Goal: Task Accomplishment & Management: Manage account settings

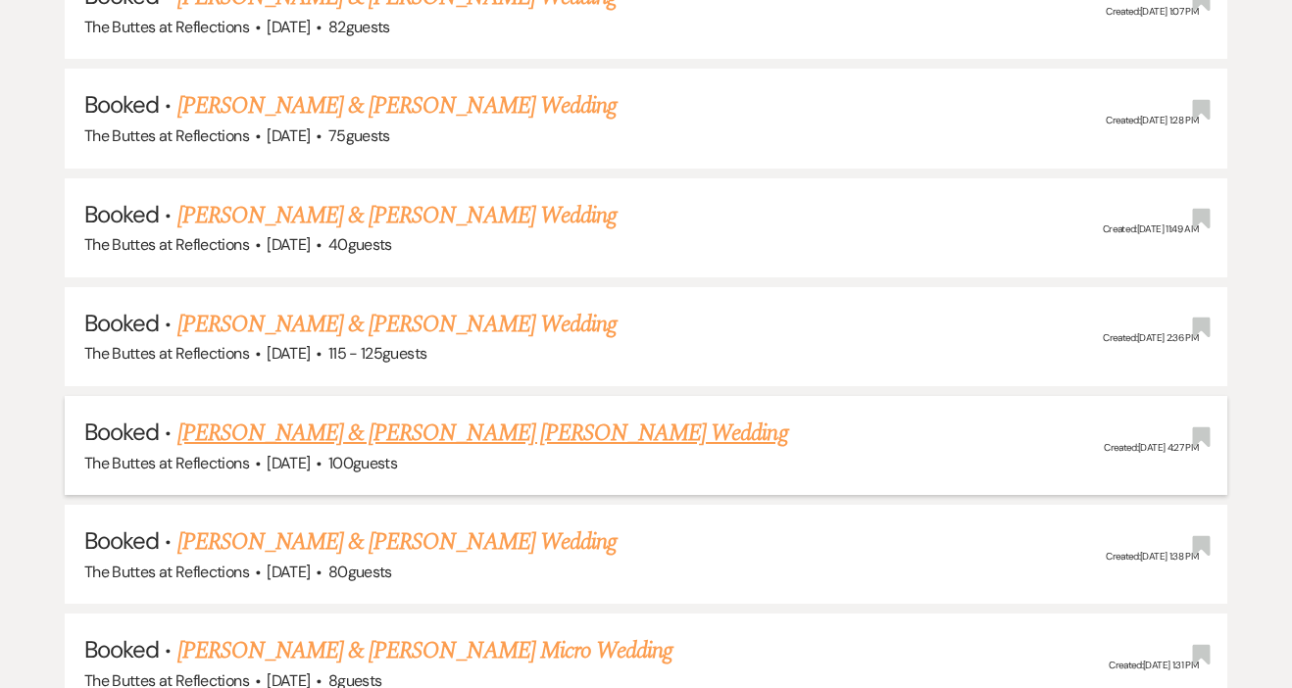
scroll to position [2353, 0]
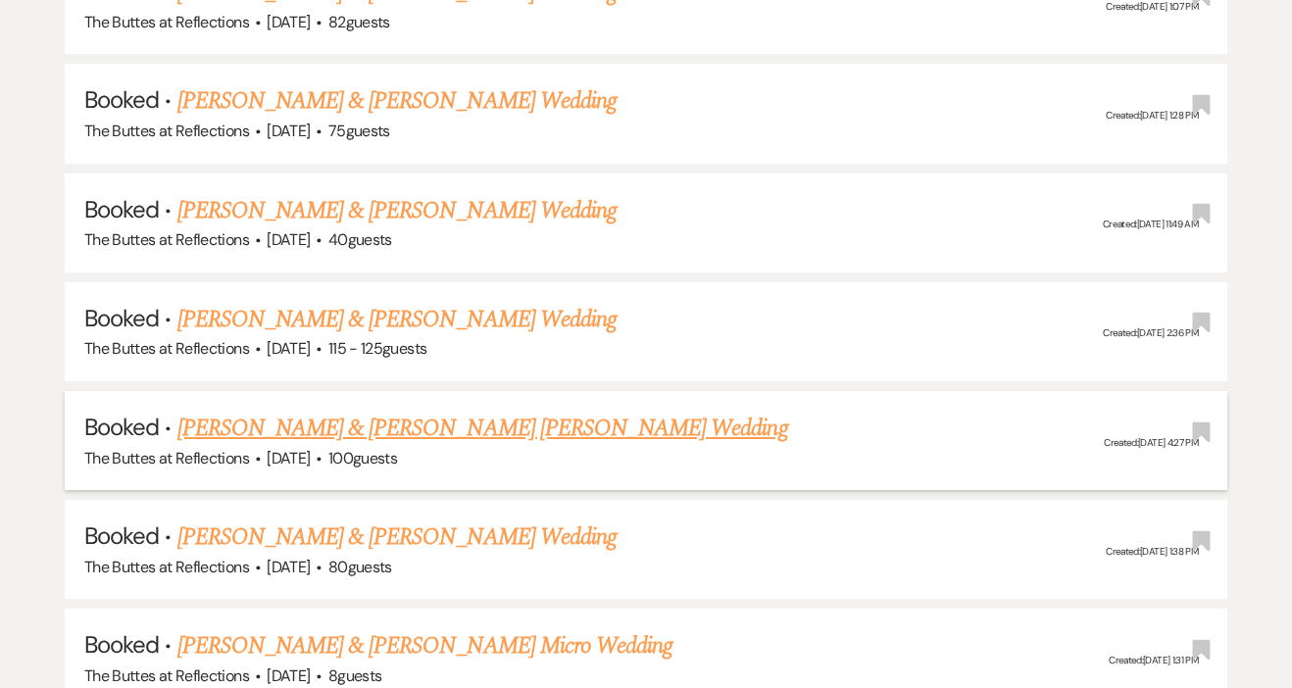
click at [458, 411] on h5 "Booked · Esperanza Ornelas & Jackson Young's Wedding" at bounding box center [646, 428] width 1124 height 35
click at [461, 411] on link "[PERSON_NAME] & [PERSON_NAME] [PERSON_NAME] Wedding" at bounding box center [482, 428] width 611 height 35
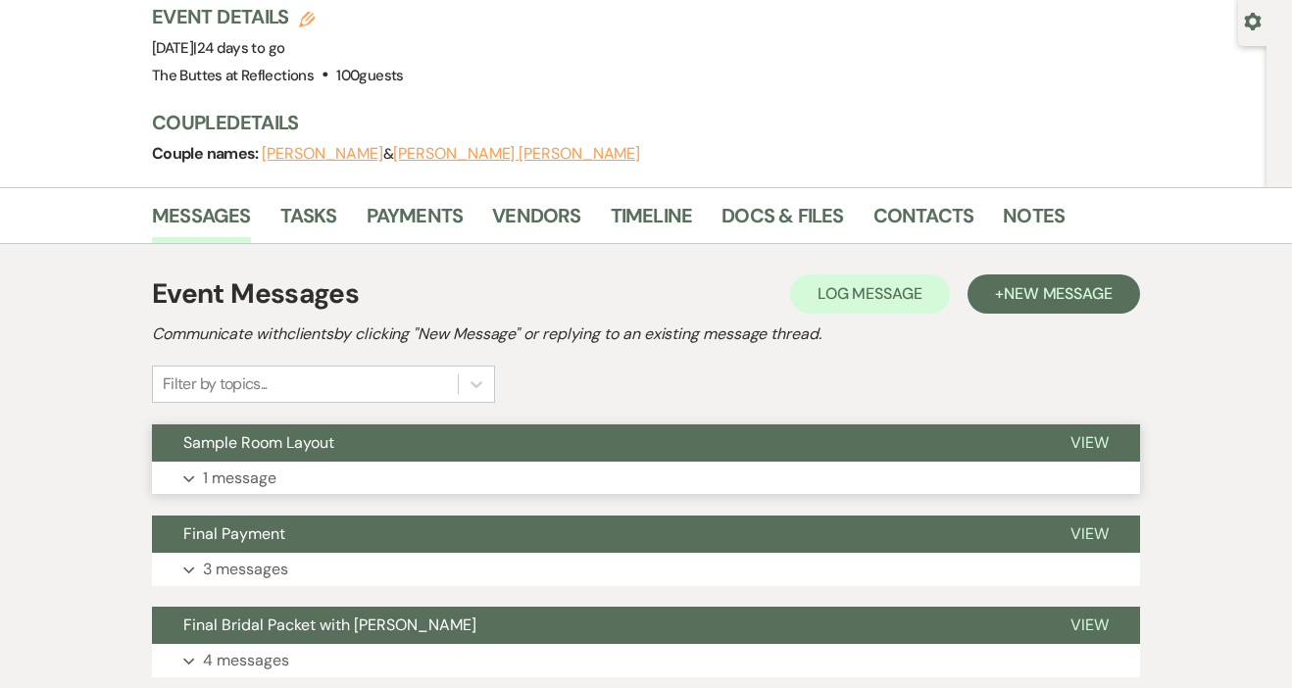
scroll to position [183, 0]
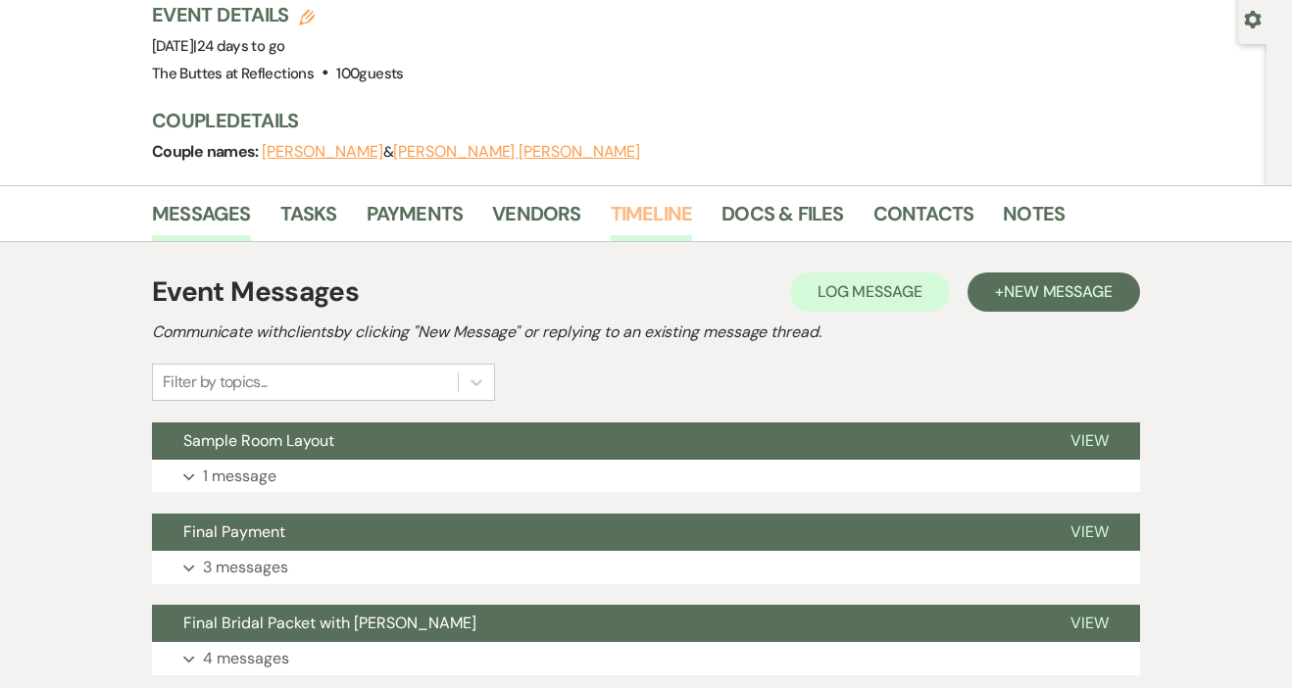
click at [652, 198] on link "Timeline" at bounding box center [652, 219] width 82 height 43
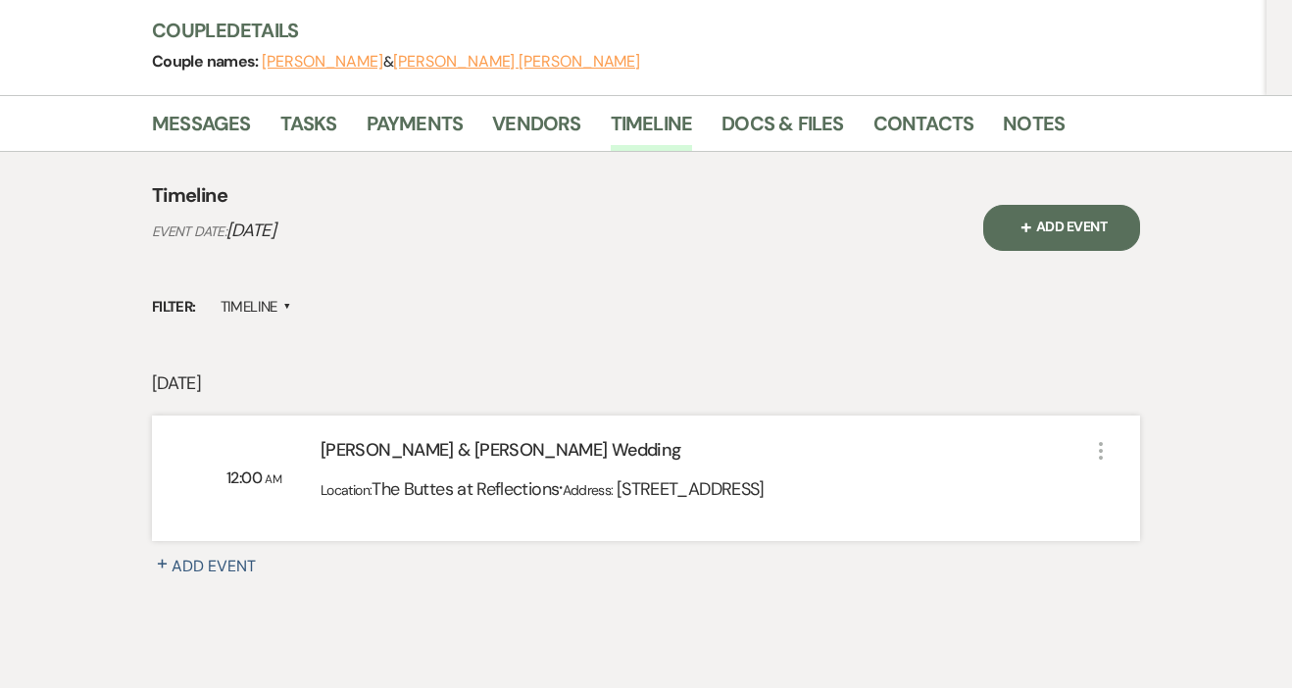
scroll to position [240, 0]
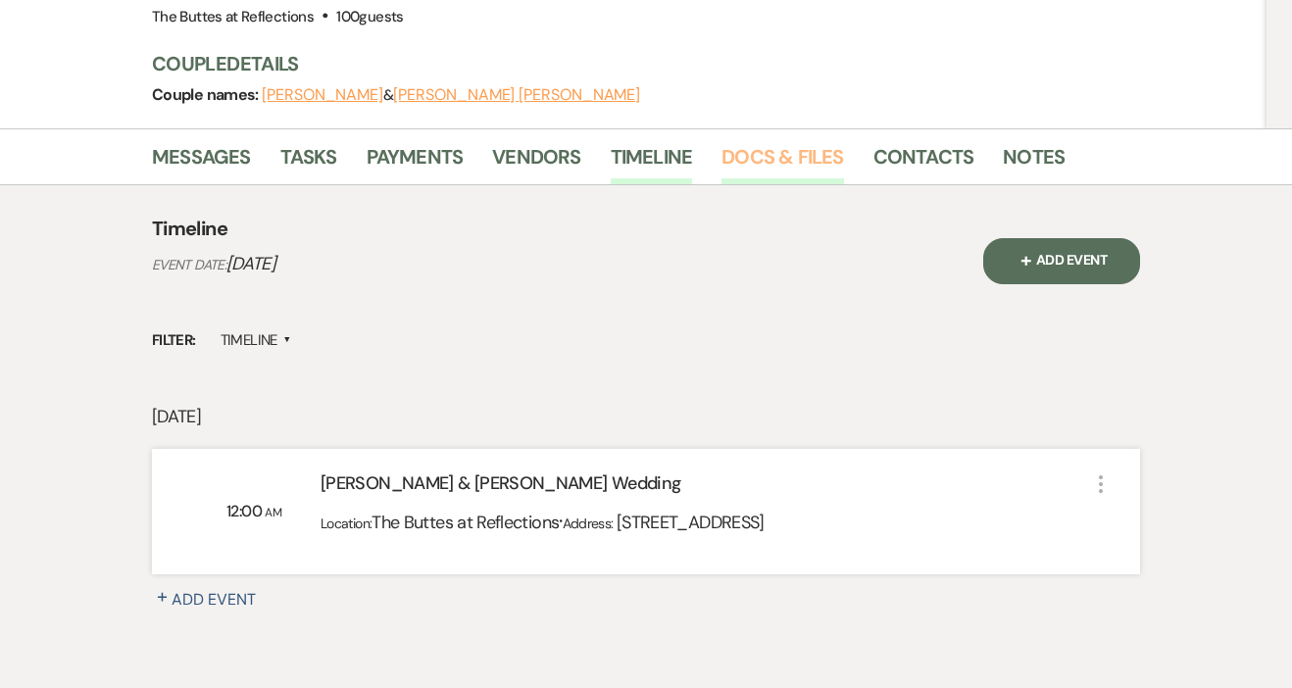
click at [732, 141] on link "Docs & Files" at bounding box center [783, 162] width 122 height 43
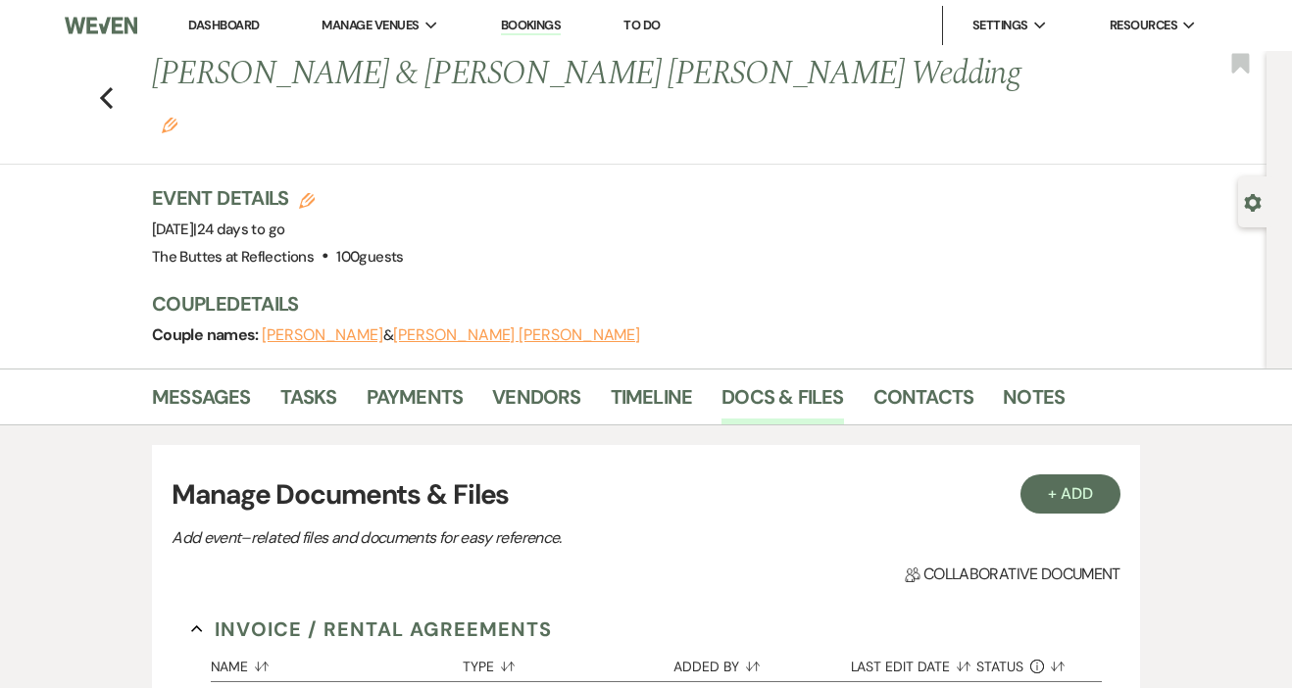
click at [344, 78] on h1 "Esperanza Ornelas & Jackson Young's Wedding Edit" at bounding box center [591, 97] width 879 height 93
click at [292, 327] on button "[PERSON_NAME]" at bounding box center [323, 335] width 122 height 16
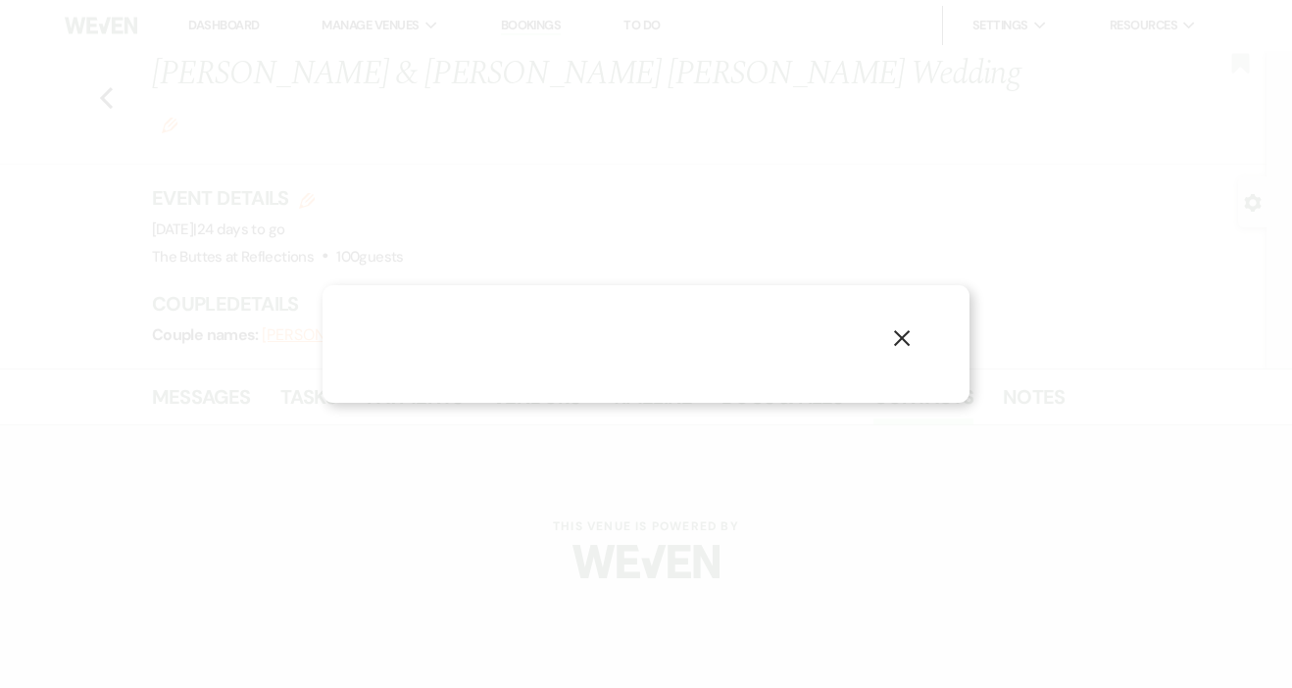
select select "1"
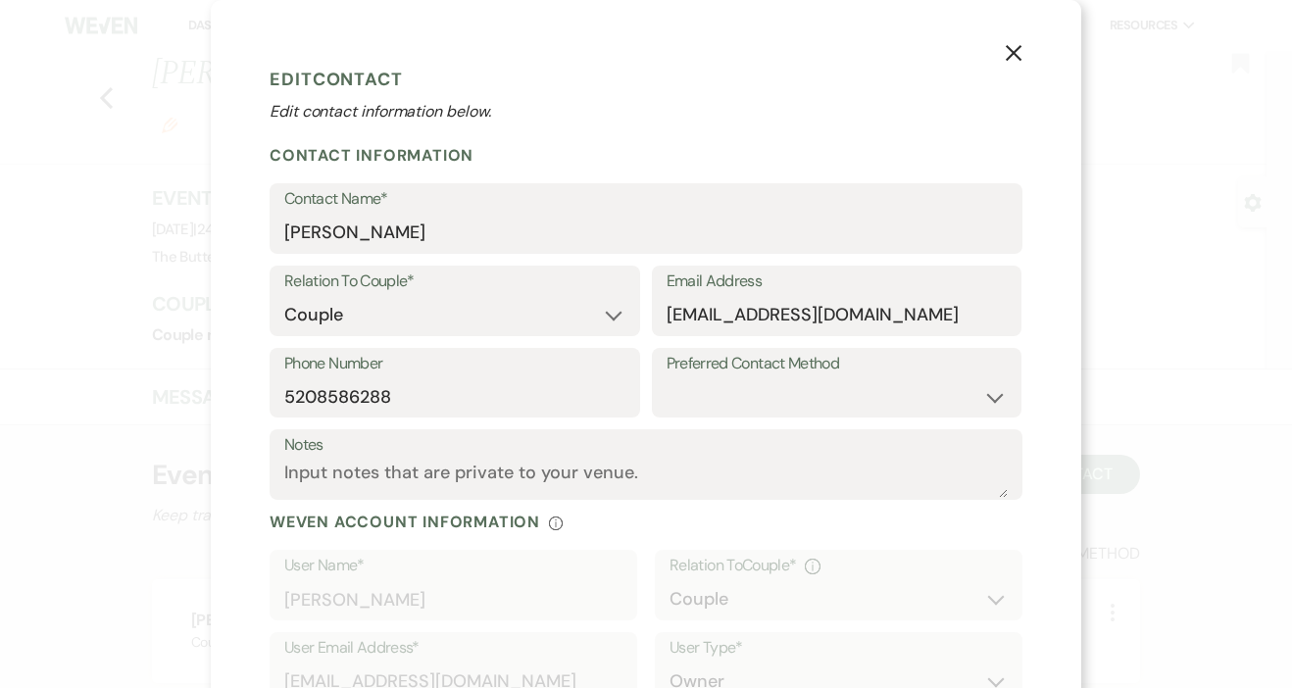
click at [1011, 57] on use "button" at bounding box center [1014, 53] width 16 height 16
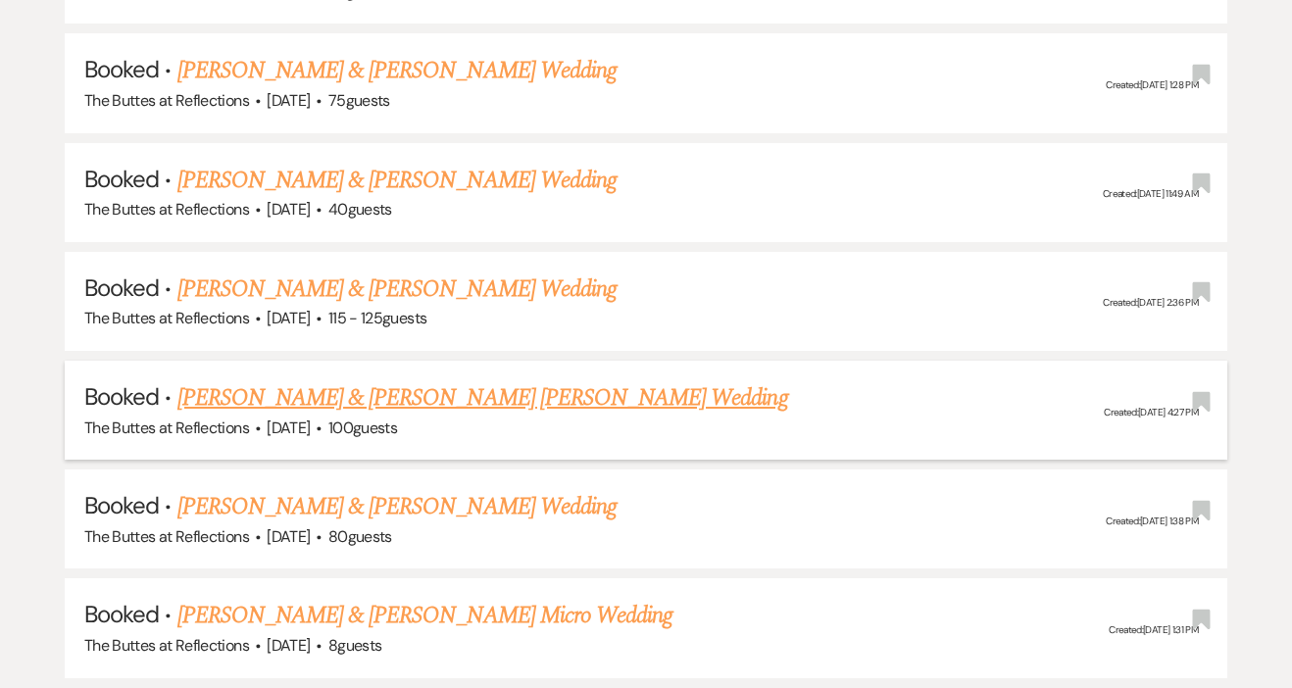
scroll to position [2388, 0]
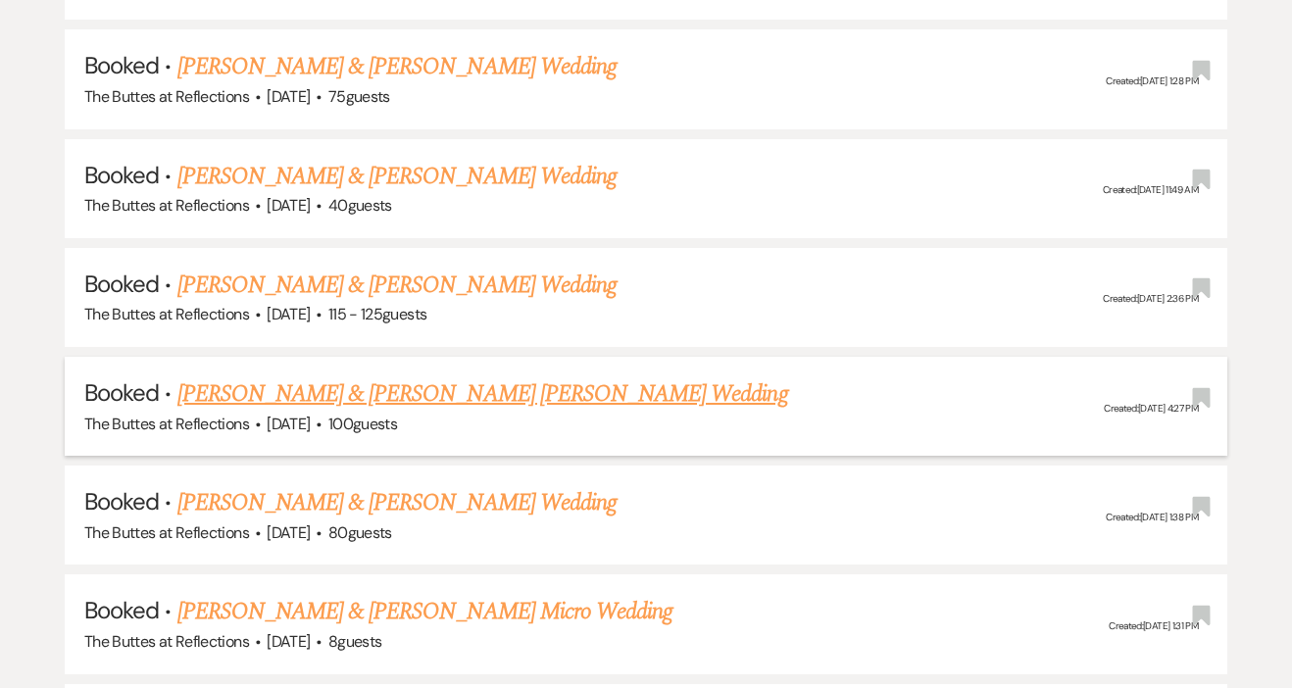
click at [433, 377] on link "[PERSON_NAME] & [PERSON_NAME] [PERSON_NAME] Wedding" at bounding box center [482, 394] width 611 height 35
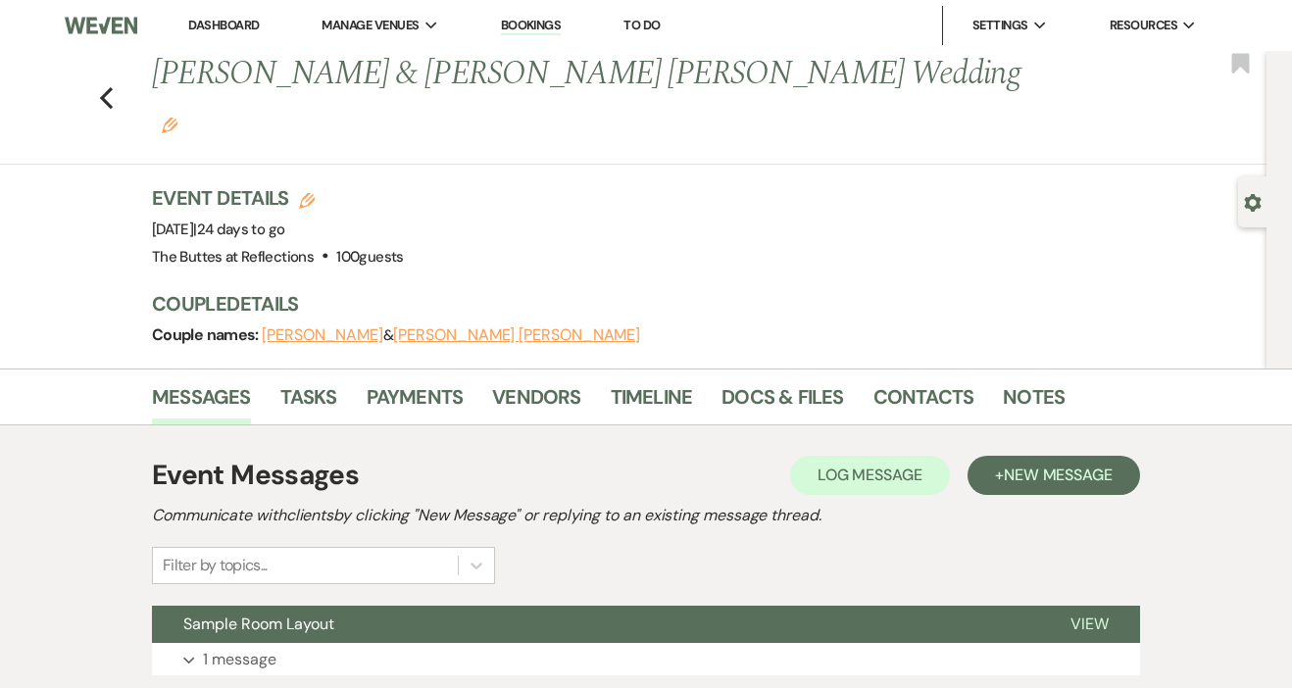
click at [318, 327] on button "[PERSON_NAME]" at bounding box center [323, 335] width 122 height 16
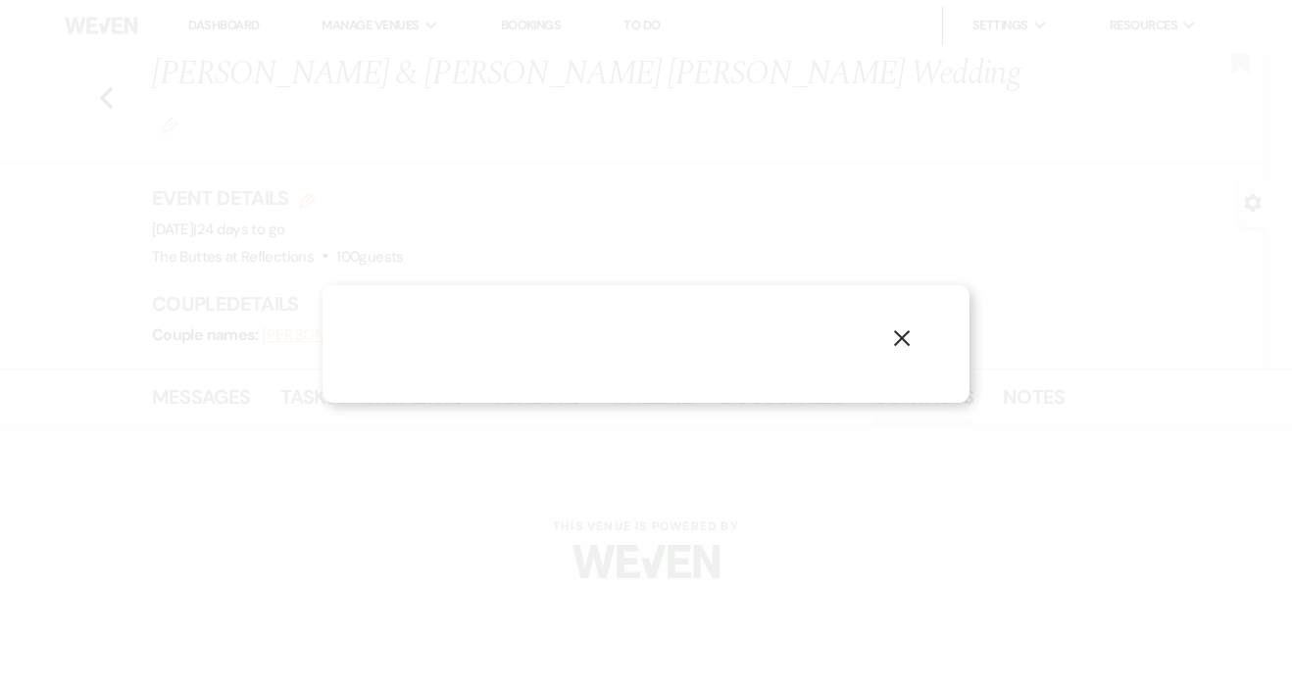
select select "1"
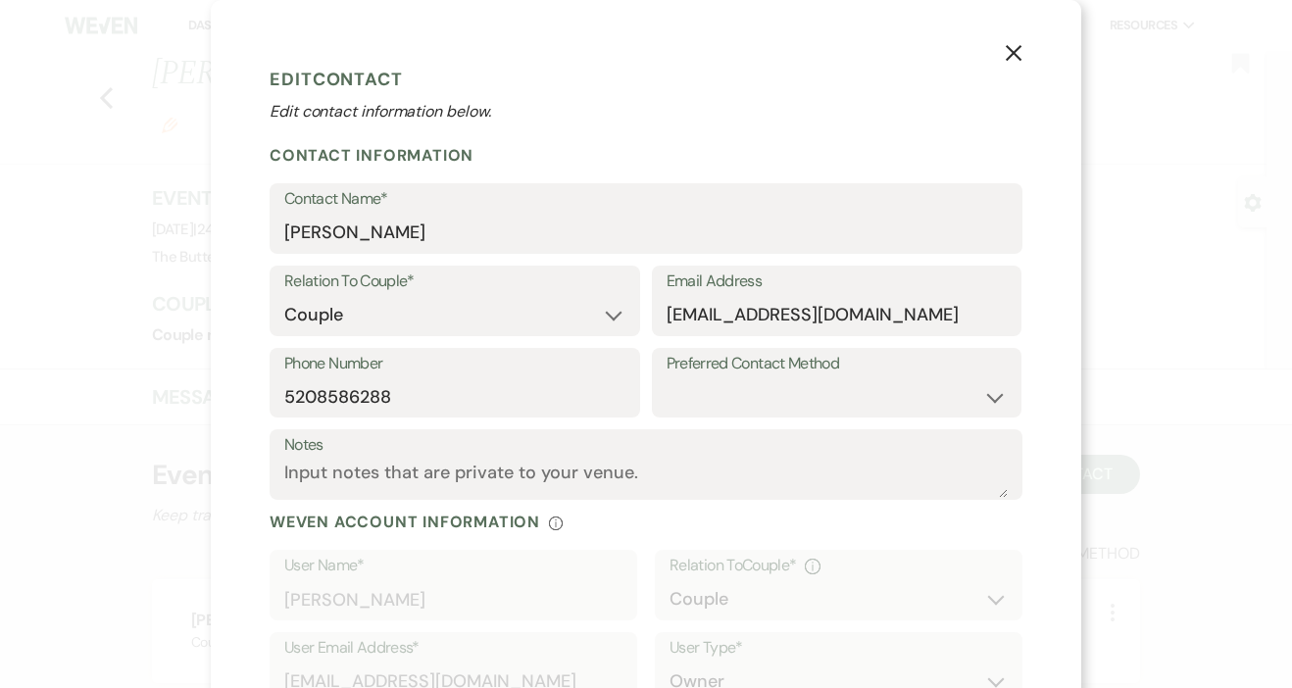
click at [1013, 46] on icon "X" at bounding box center [1014, 53] width 18 height 18
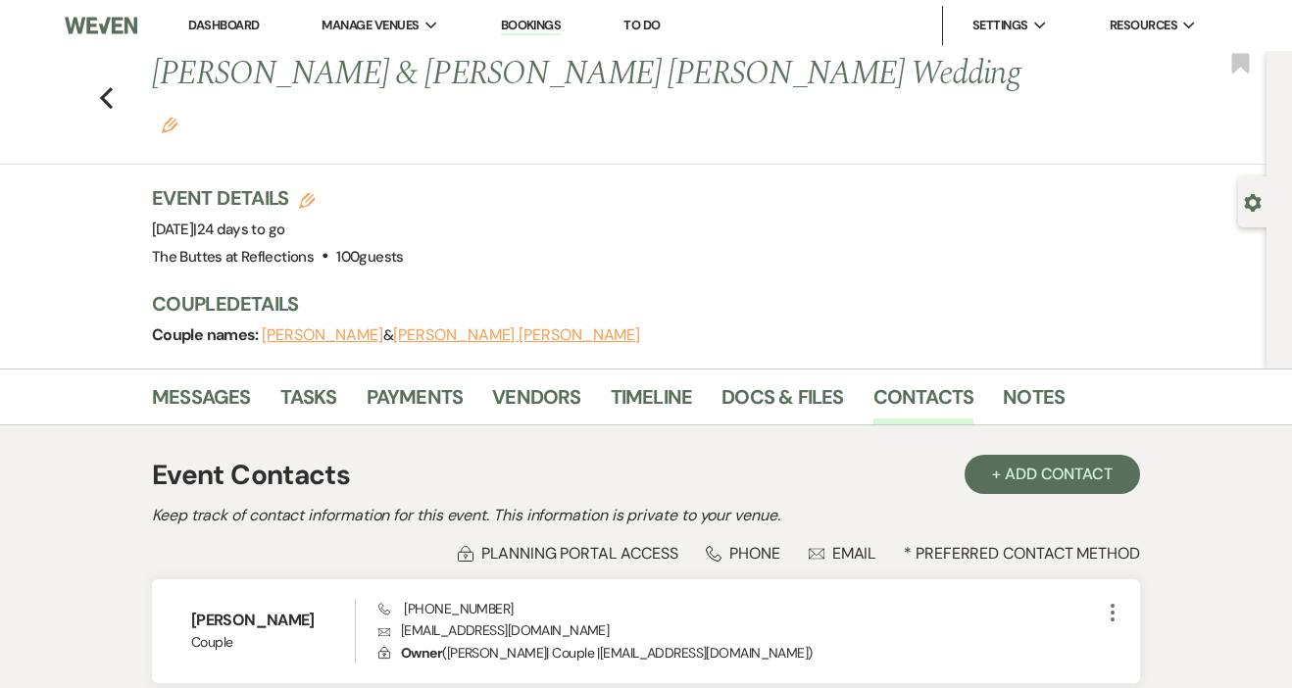
click at [472, 327] on button "[PERSON_NAME] [PERSON_NAME]" at bounding box center [516, 335] width 247 height 16
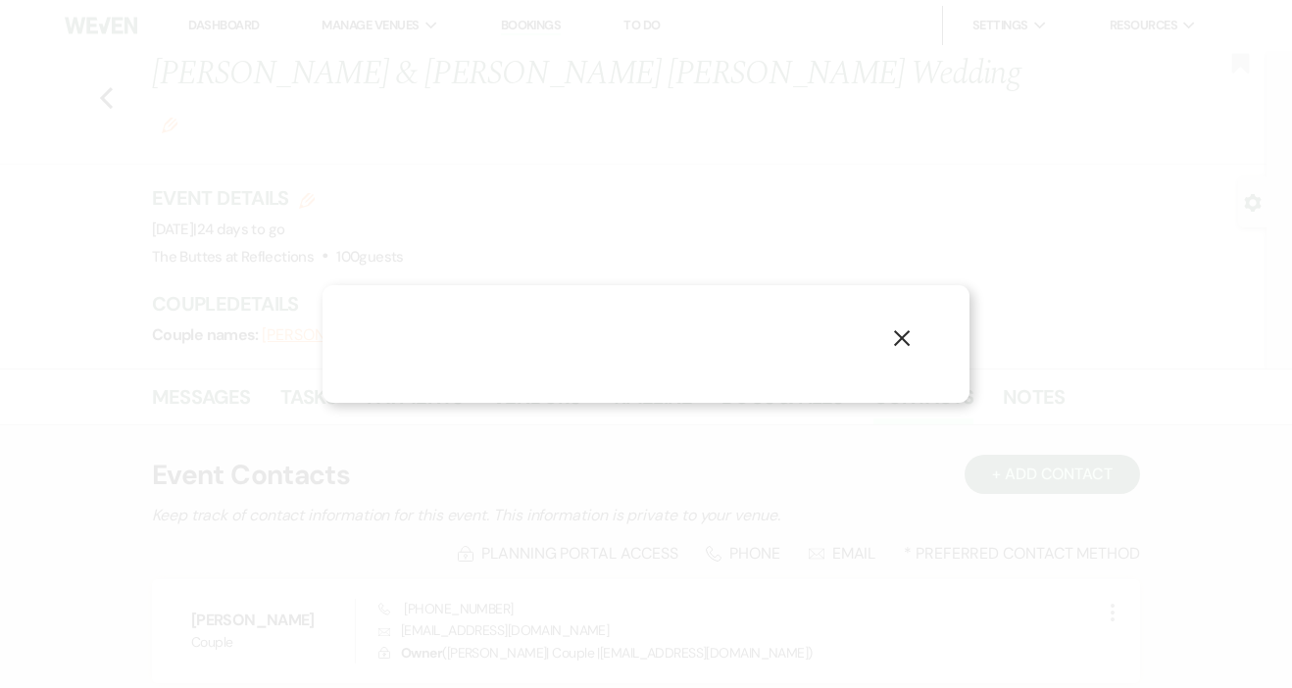
select select "1"
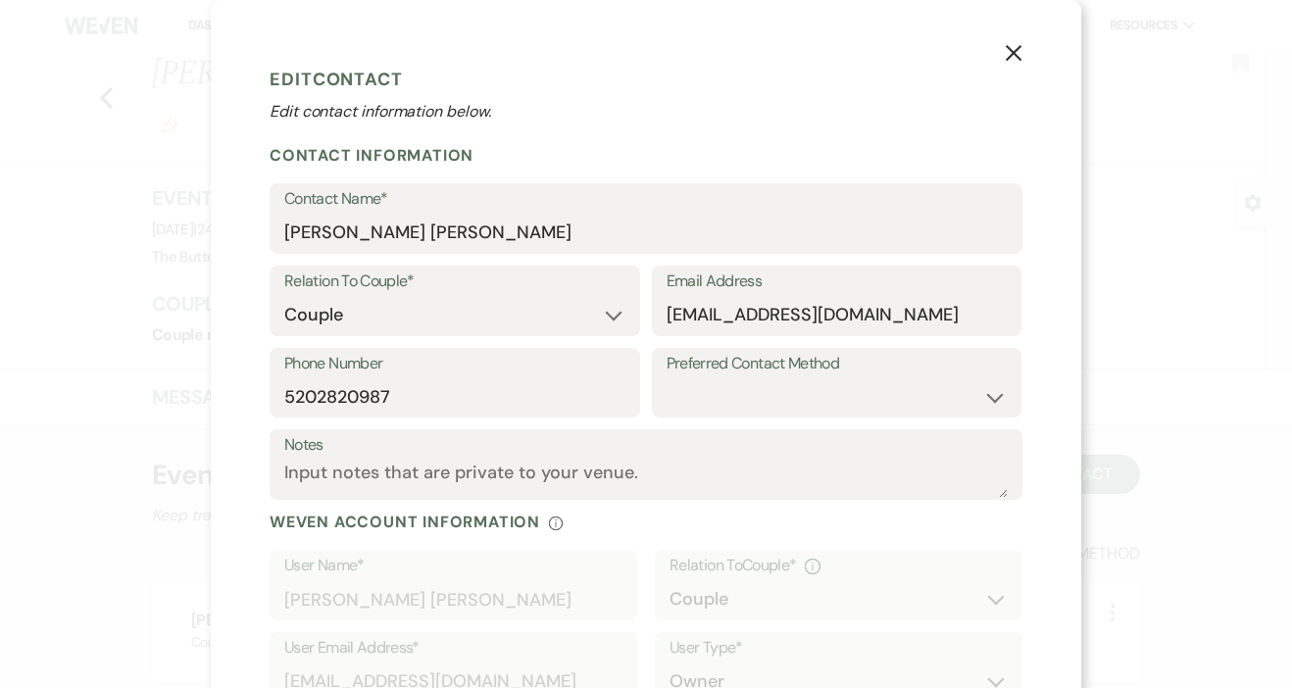
click at [1021, 57] on icon "X" at bounding box center [1014, 53] width 18 height 18
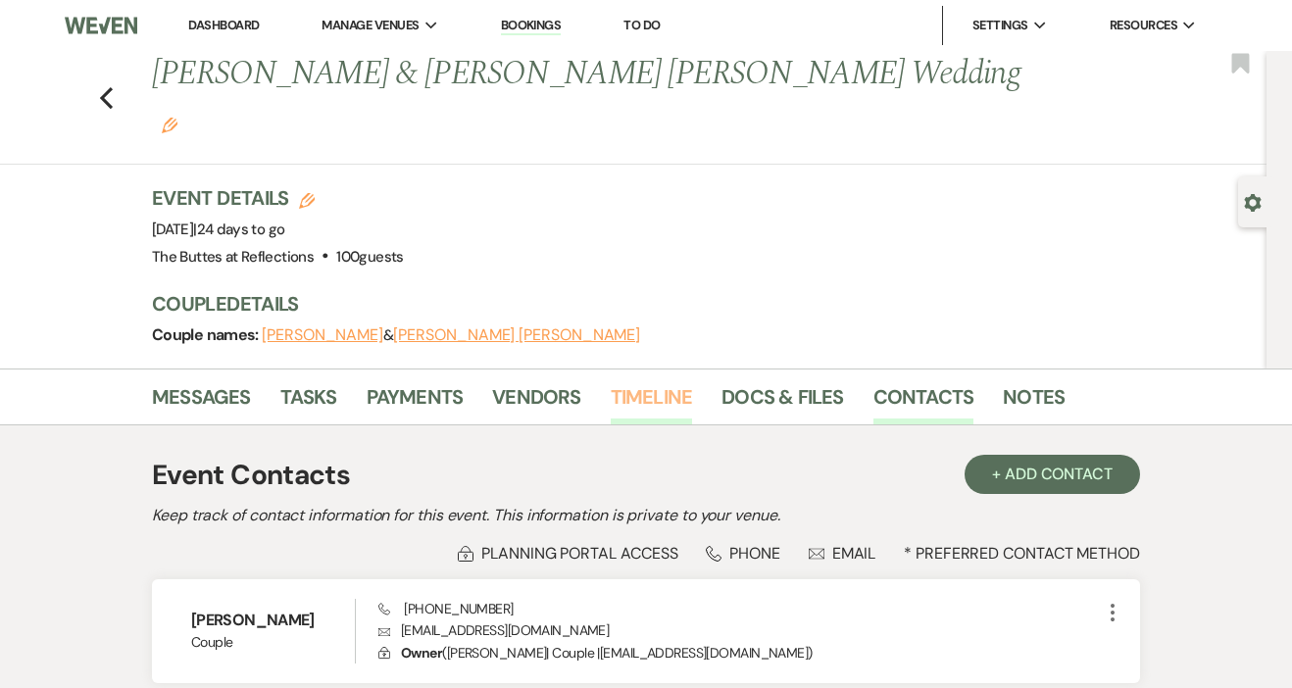
click at [666, 381] on link "Timeline" at bounding box center [652, 402] width 82 height 43
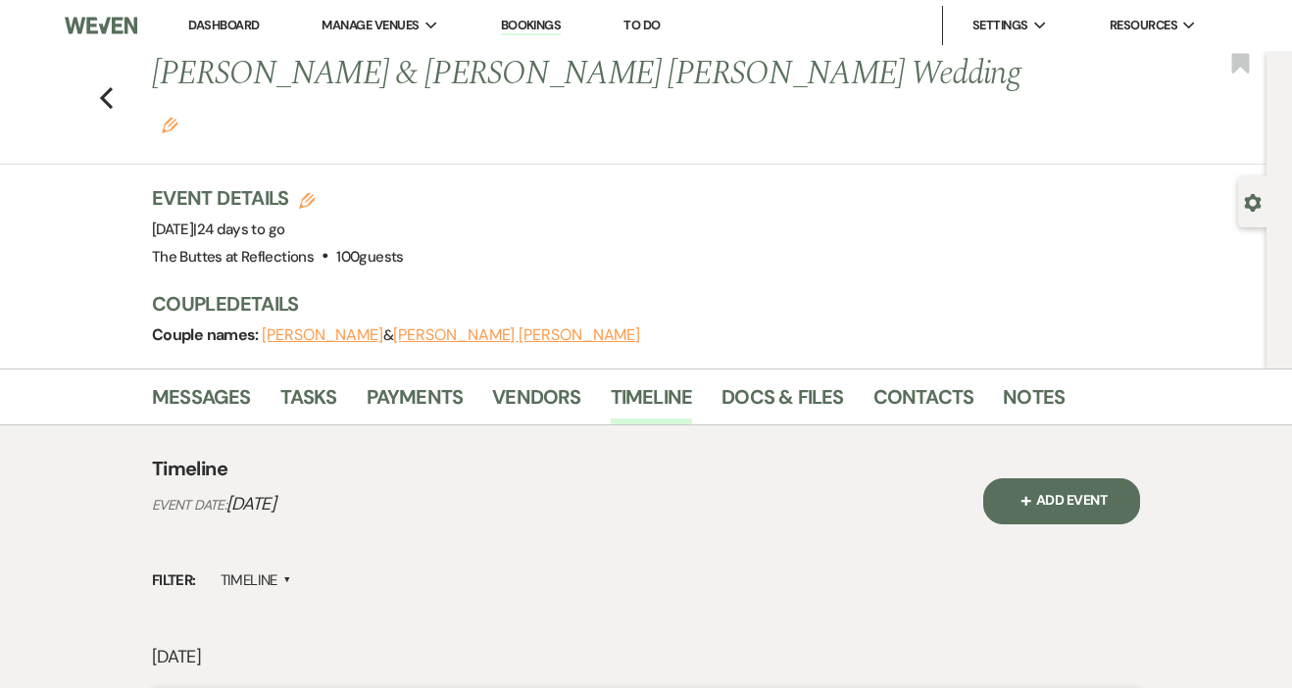
scroll to position [41, 0]
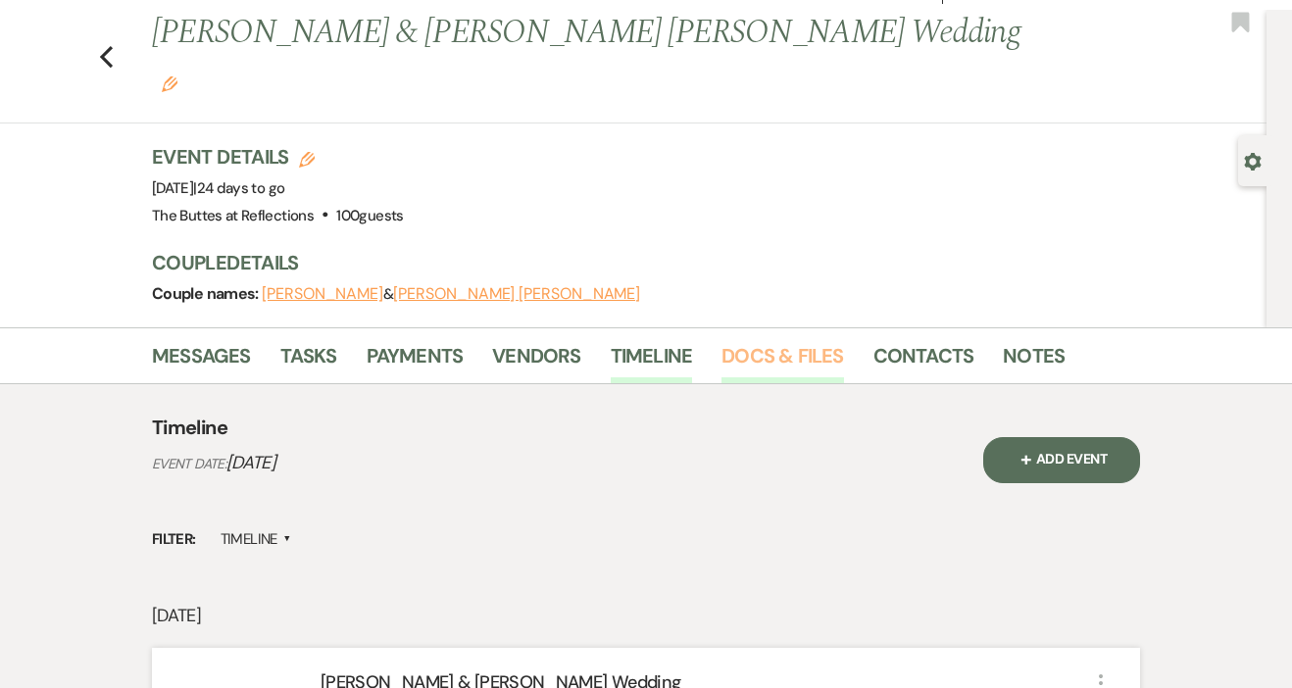
click at [752, 340] on link "Docs & Files" at bounding box center [783, 361] width 122 height 43
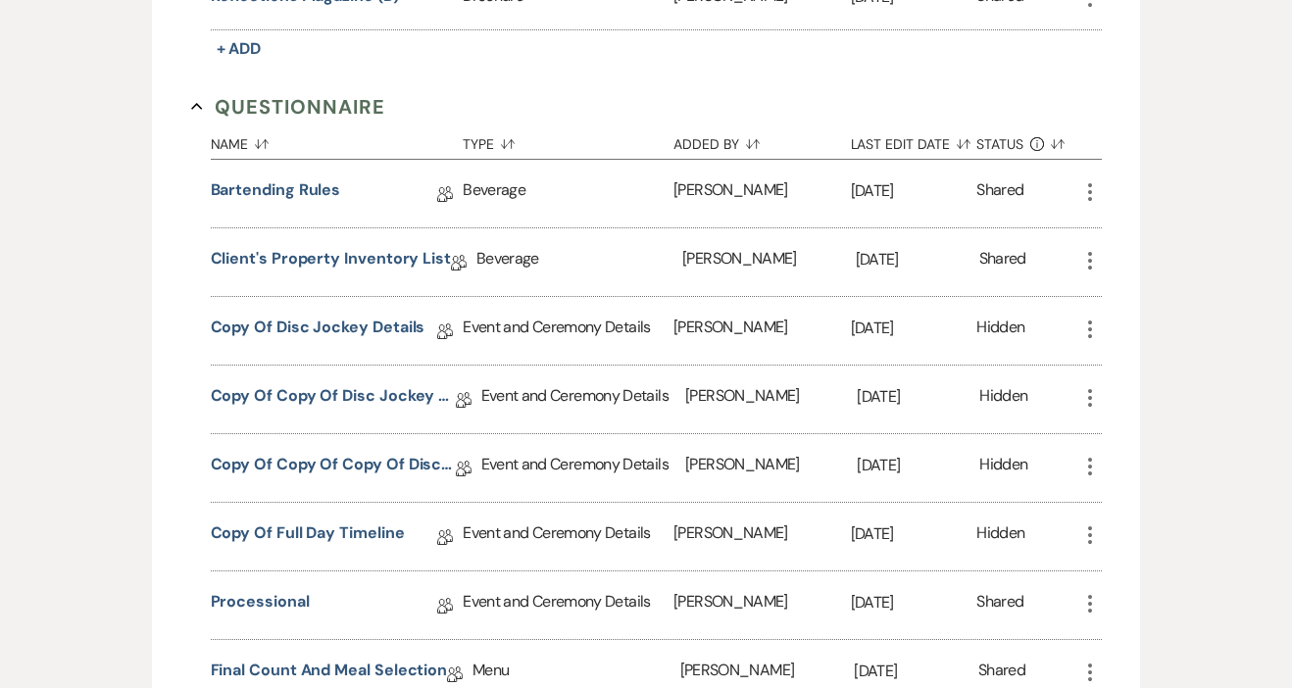
scroll to position [1806, 0]
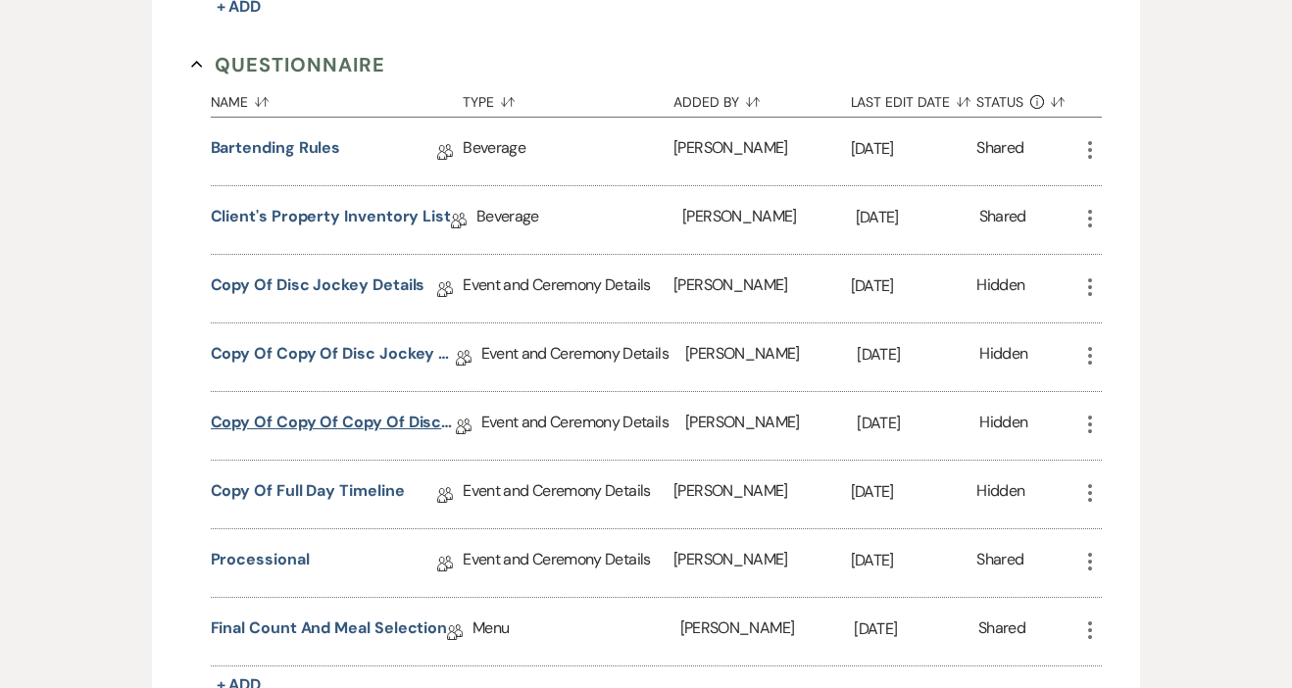
click at [348, 411] on link "Copy of Copy of Copy of Disc Jockey Details" at bounding box center [333, 426] width 245 height 30
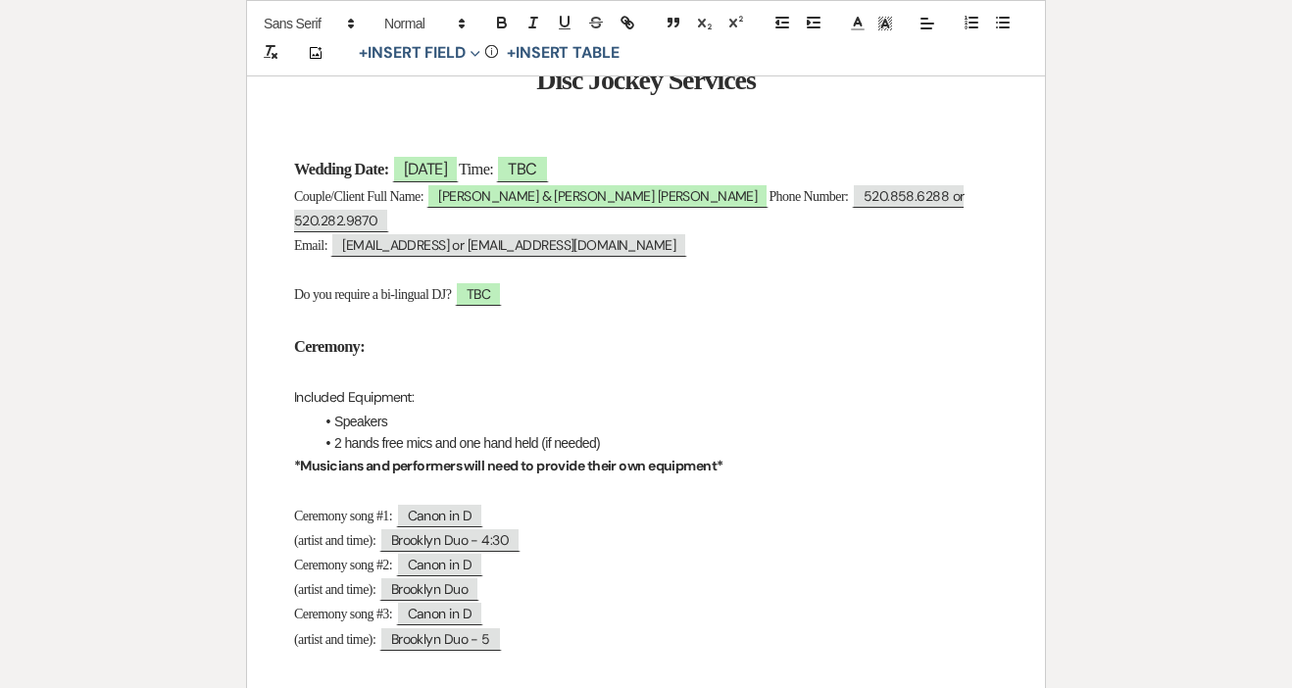
scroll to position [129, 0]
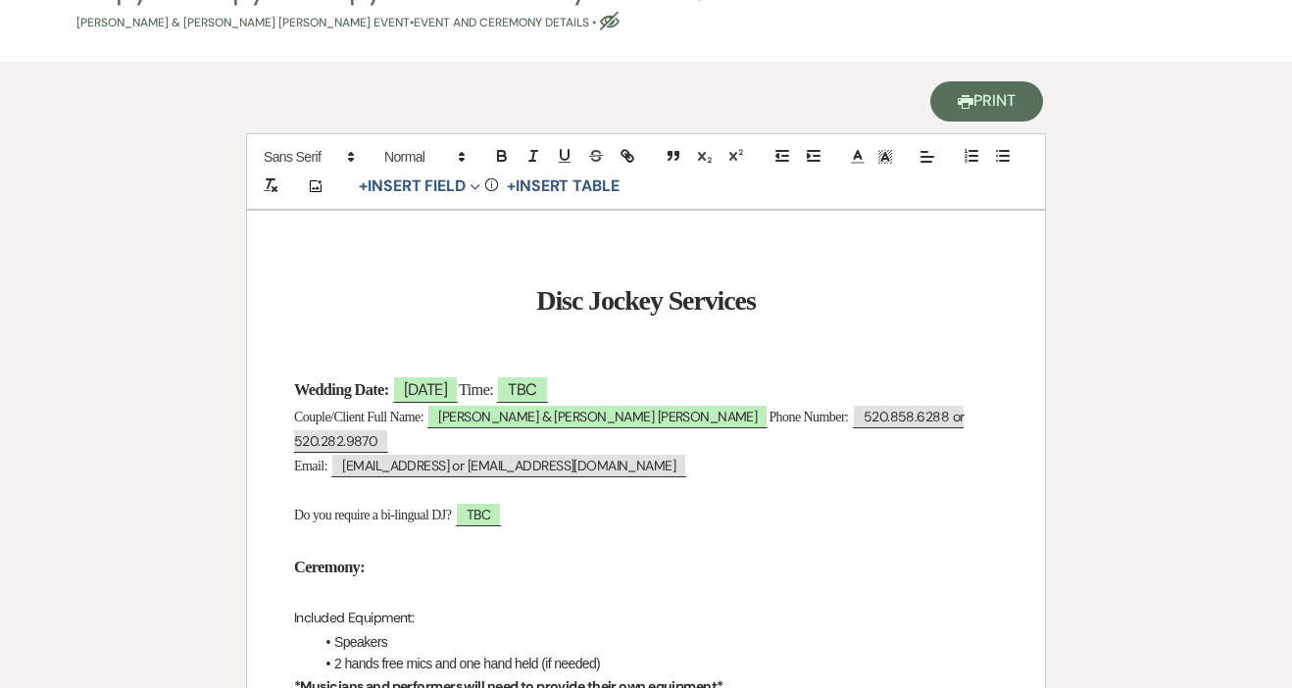
click at [985, 102] on button "Printer Print" at bounding box center [987, 101] width 113 height 40
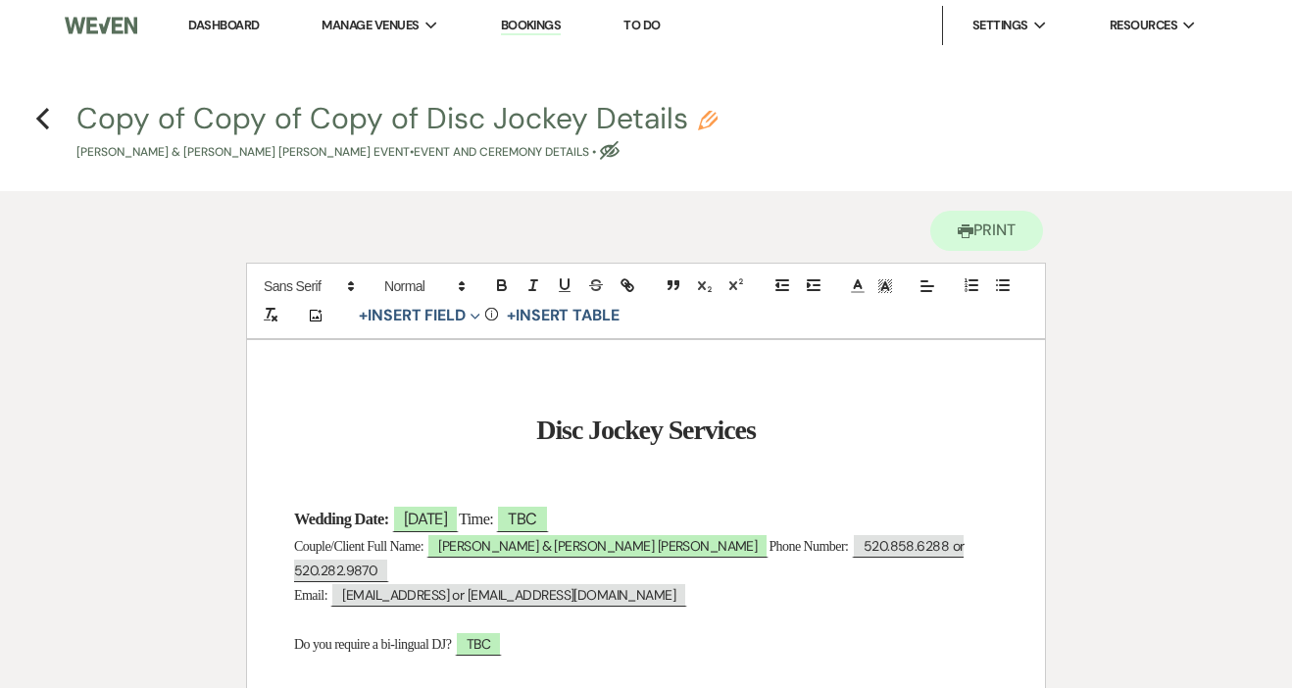
scroll to position [0, 0]
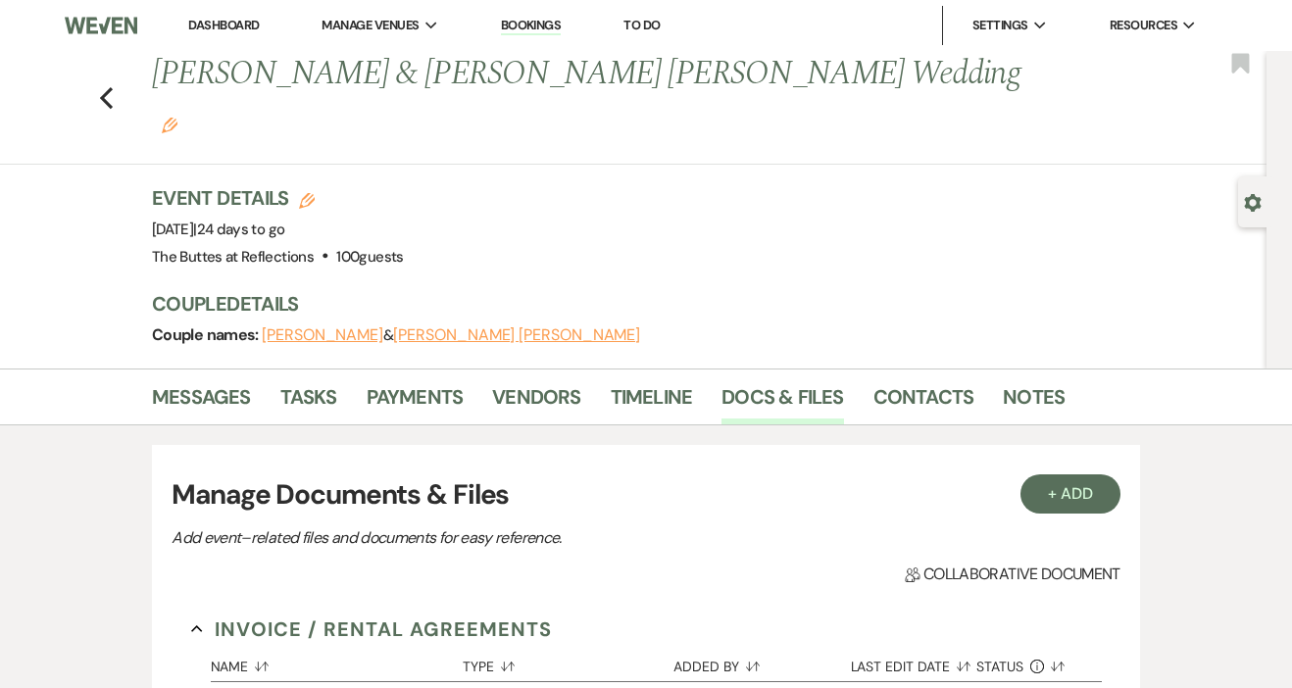
scroll to position [1806, 0]
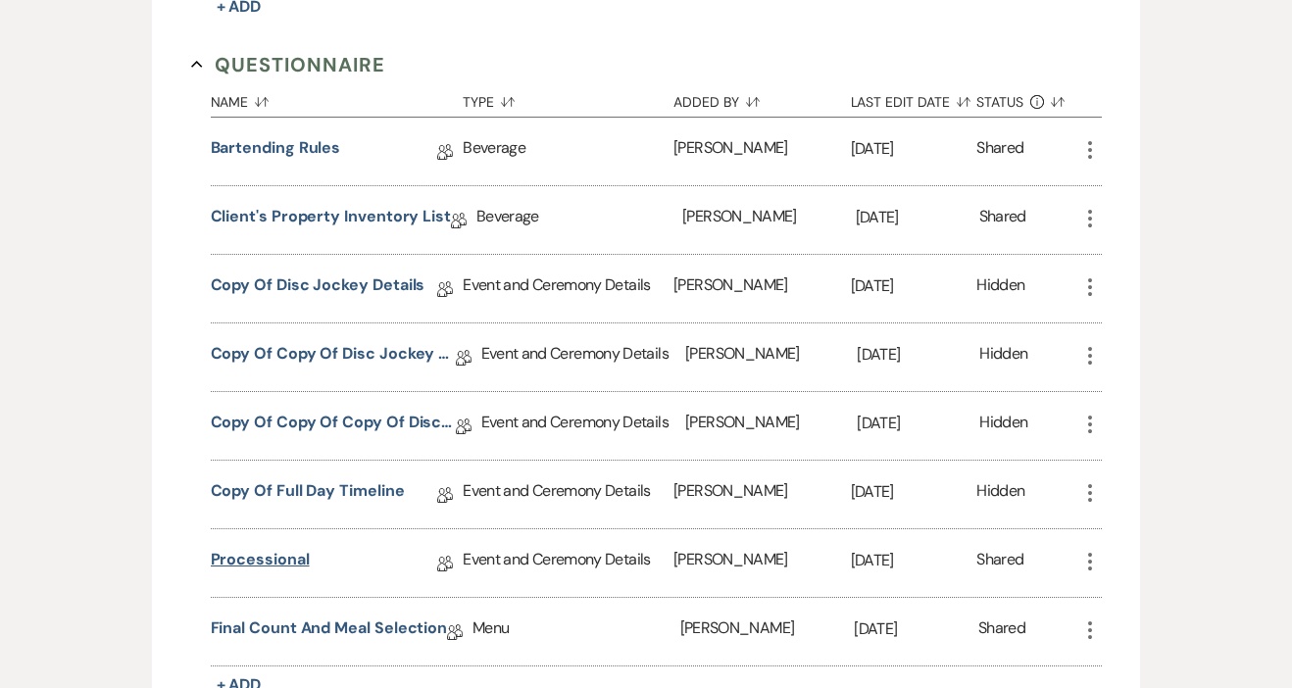
click at [283, 548] on link "Processional" at bounding box center [260, 563] width 99 height 30
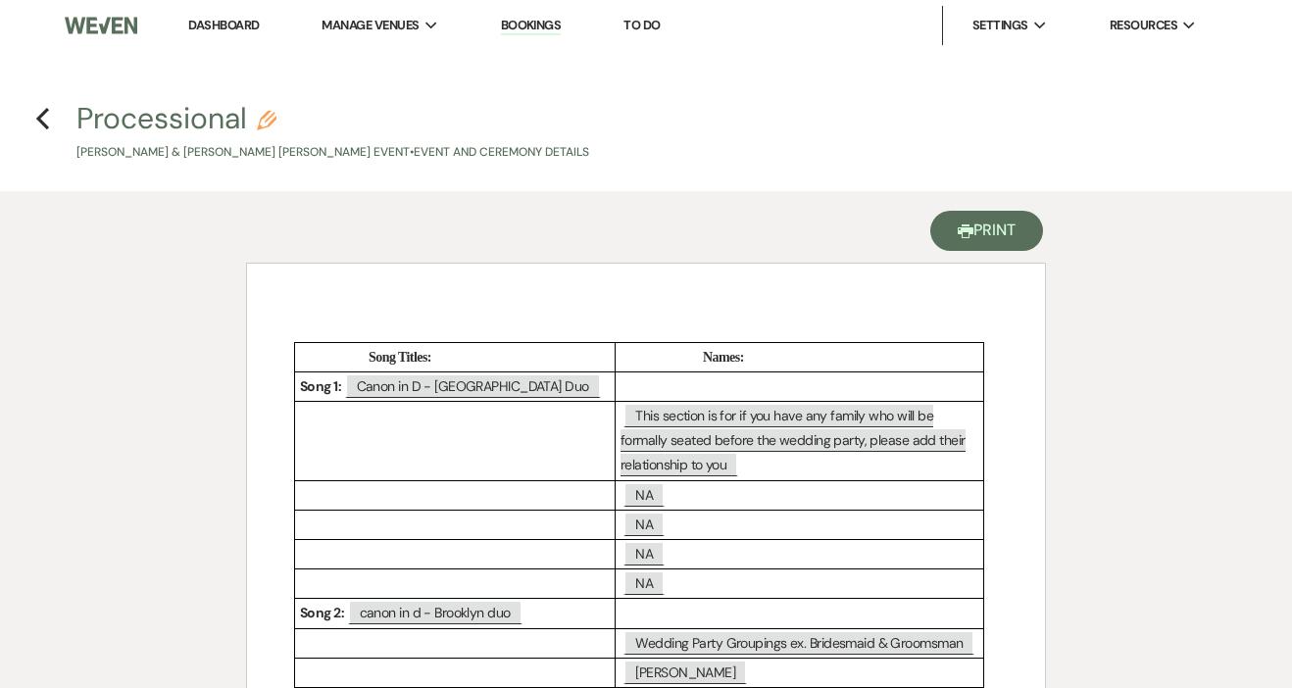
click at [1004, 233] on button "Printer Print" at bounding box center [987, 231] width 113 height 40
click at [44, 118] on icon "Previous" at bounding box center [42, 119] width 15 height 24
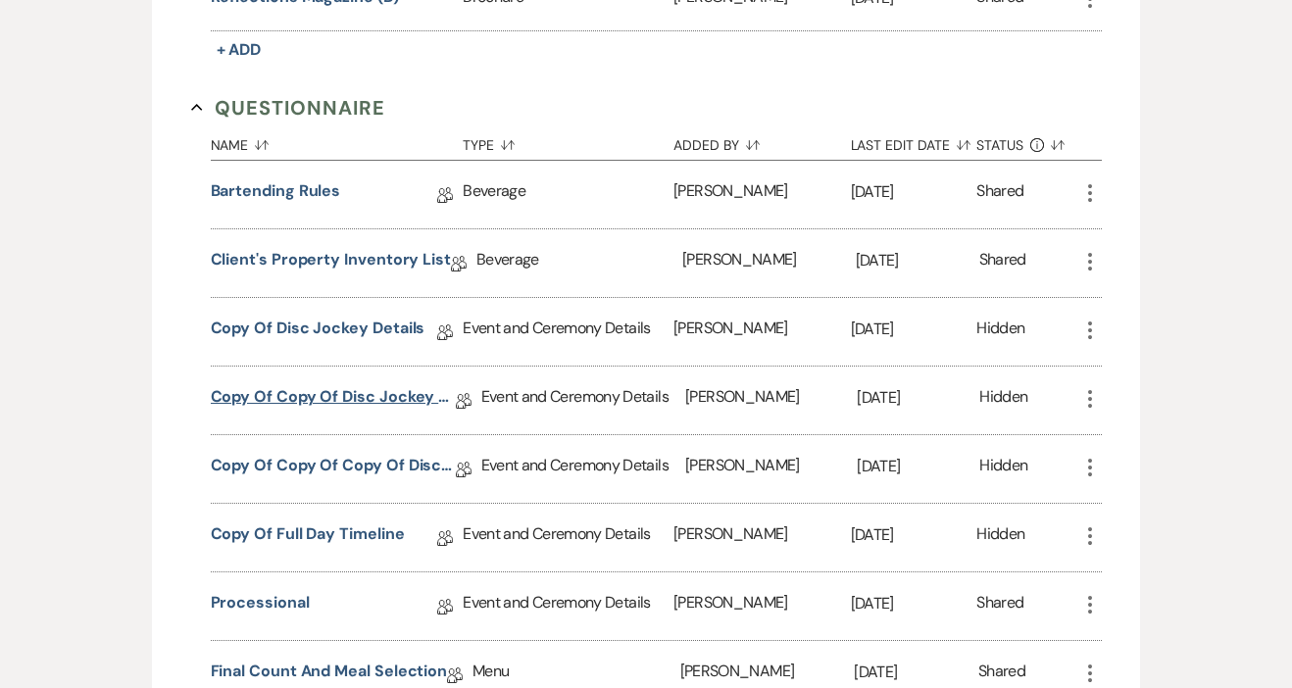
scroll to position [1758, 0]
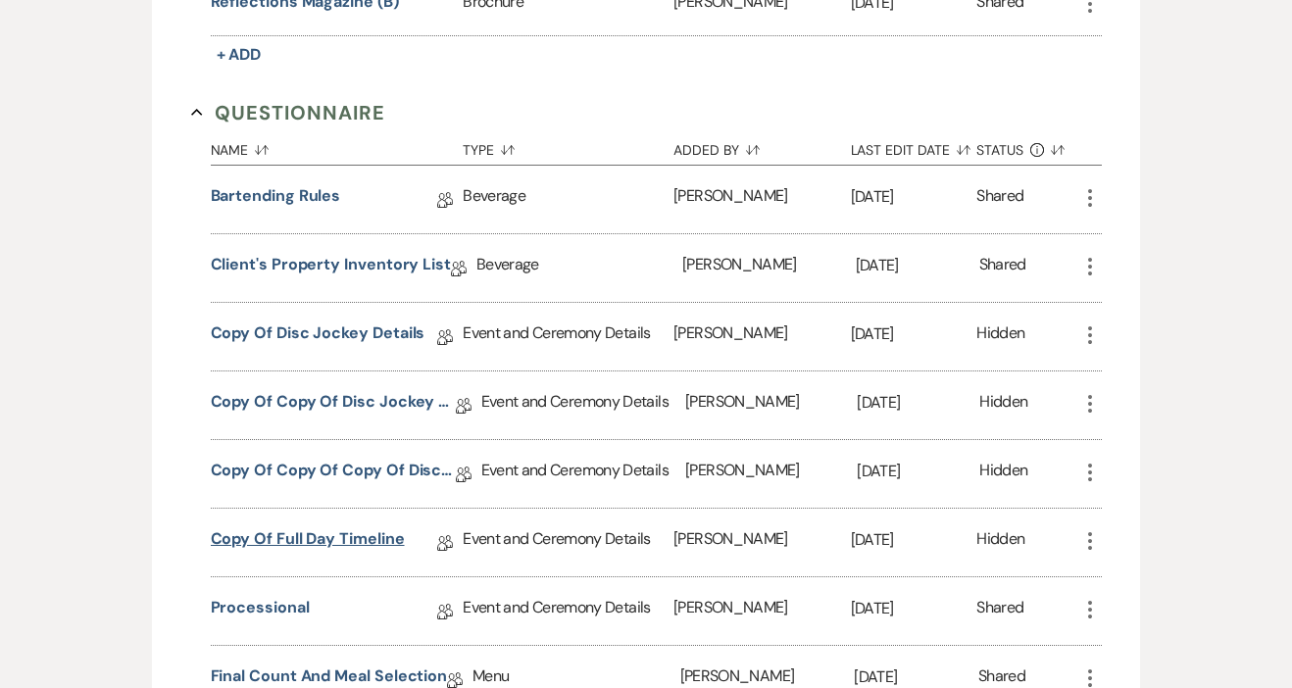
click at [349, 528] on link "Copy of Full Day Timeline" at bounding box center [308, 543] width 194 height 30
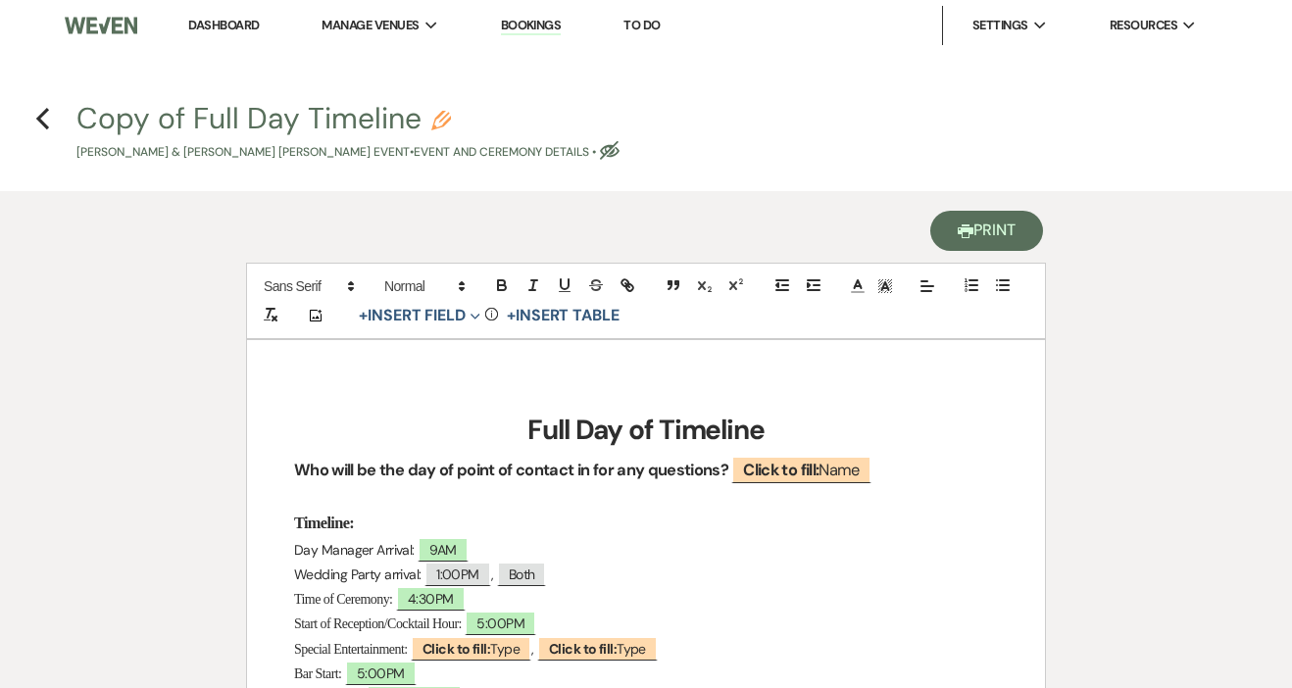
click at [972, 240] on button "Printer Print" at bounding box center [987, 231] width 113 height 40
